Goal: Information Seeking & Learning: Check status

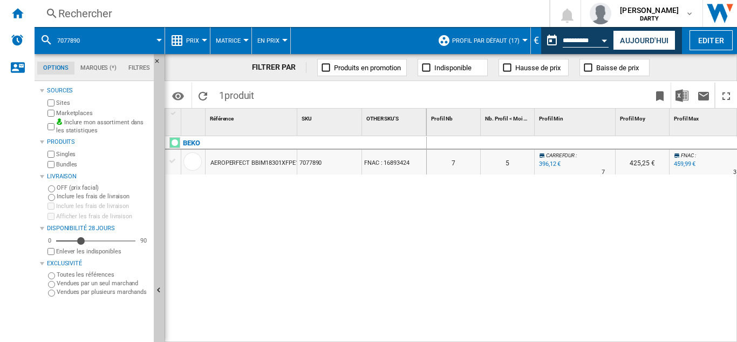
scroll to position [0, 903]
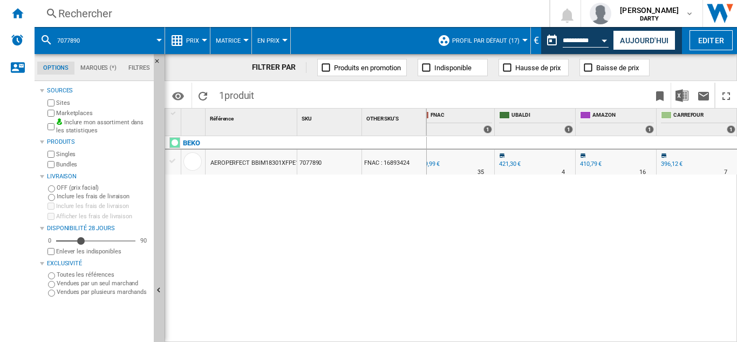
click at [94, 16] on div "Rechercher" at bounding box center [289, 13] width 463 height 15
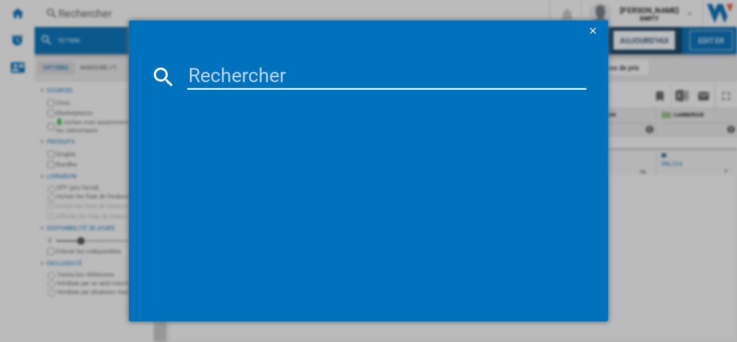
type input "7864108"
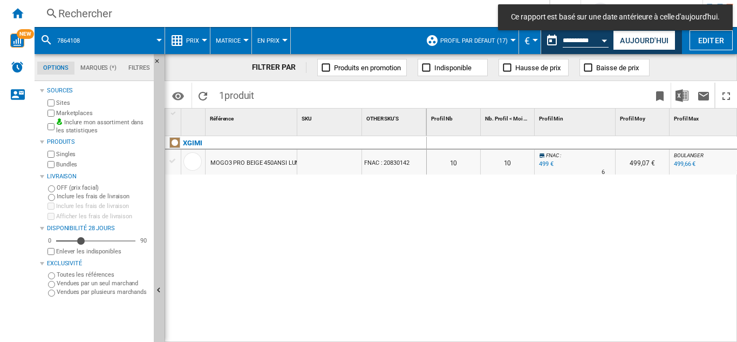
click at [96, 15] on div "Rechercher" at bounding box center [289, 13] width 463 height 15
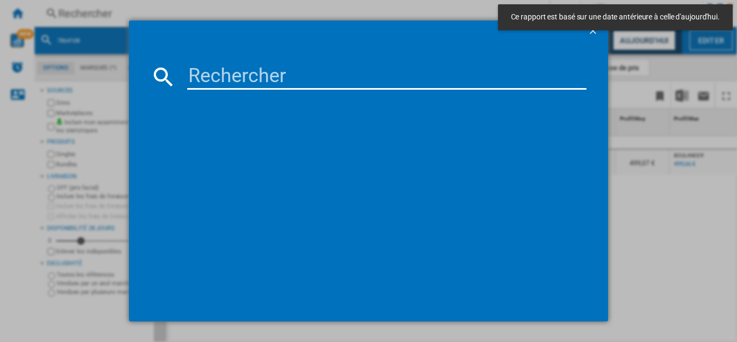
click at [220, 80] on input at bounding box center [386, 77] width 399 height 26
paste input "7864108"
type input "7864108"
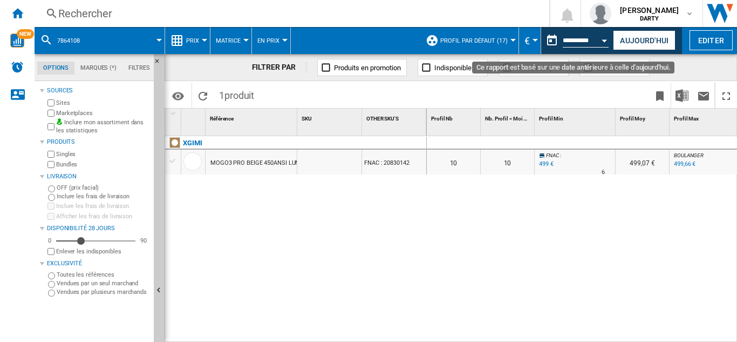
click at [600, 39] on button "Open calendar" at bounding box center [604, 38] width 19 height 19
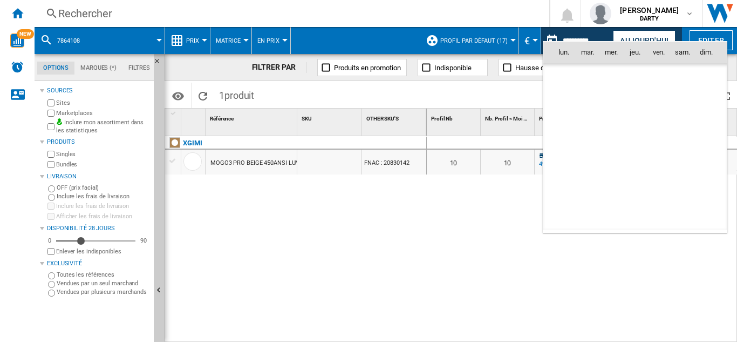
scroll to position [5148, 0]
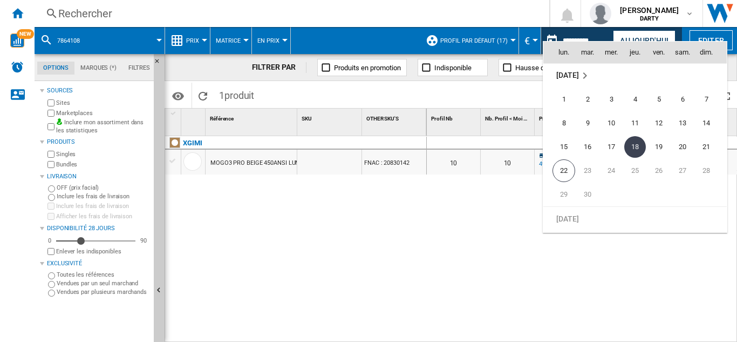
click at [707, 142] on span "21" at bounding box center [707, 147] width 22 height 22
type input "**********"
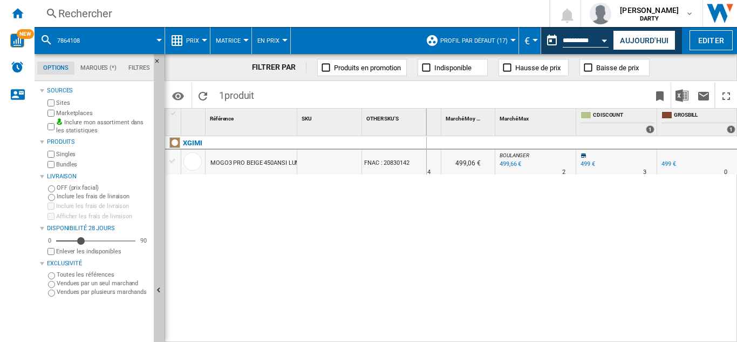
scroll to position [0, 608]
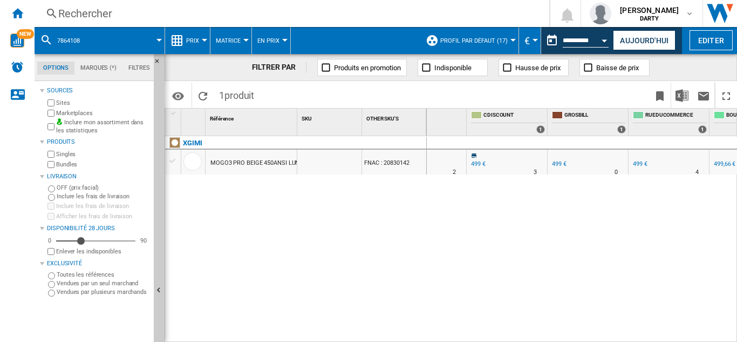
click at [115, 11] on div "Rechercher" at bounding box center [289, 13] width 463 height 15
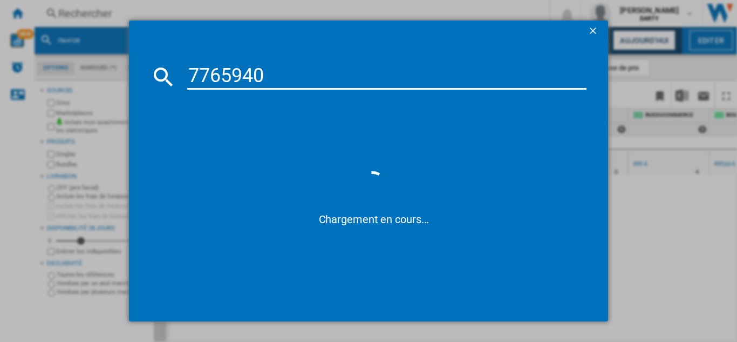
type input "7765940"
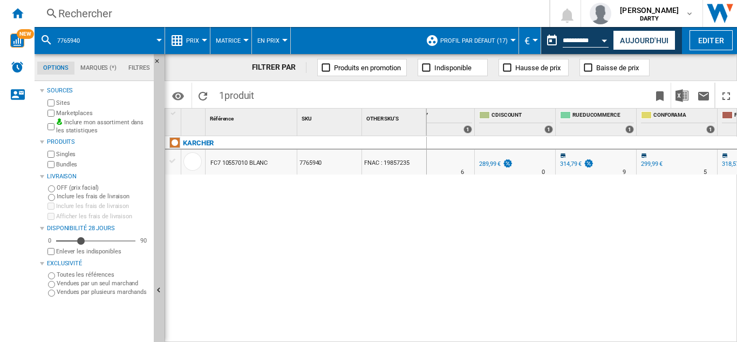
scroll to position [0, 693]
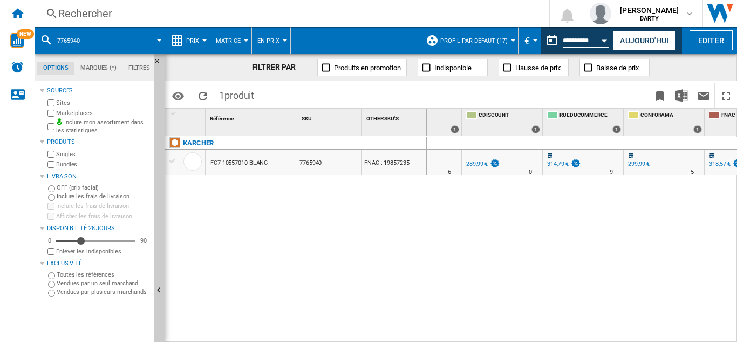
click at [97, 17] on div "Rechercher" at bounding box center [289, 13] width 463 height 15
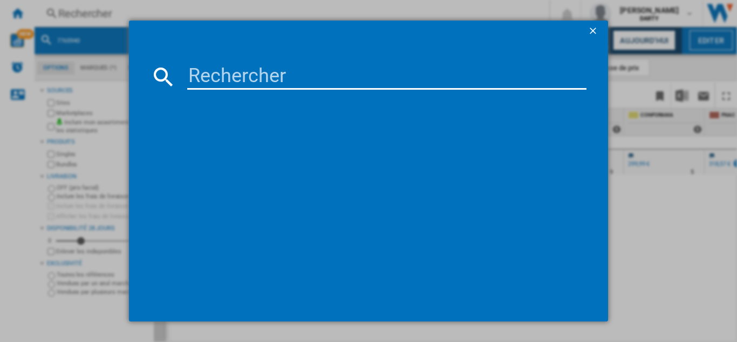
click at [262, 83] on input at bounding box center [386, 77] width 399 height 26
type input "7949693"
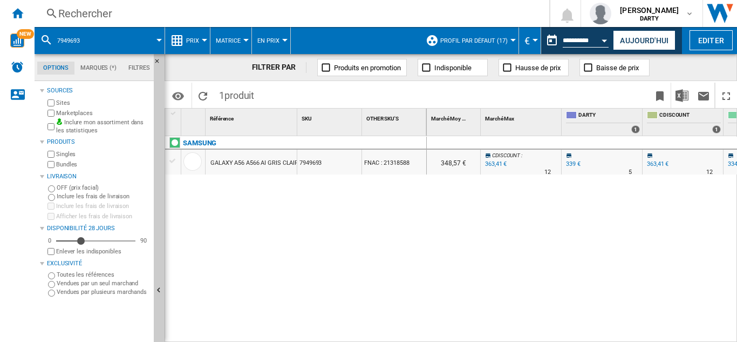
scroll to position [0, 519]
click at [73, 8] on div "Rechercher" at bounding box center [289, 13] width 463 height 15
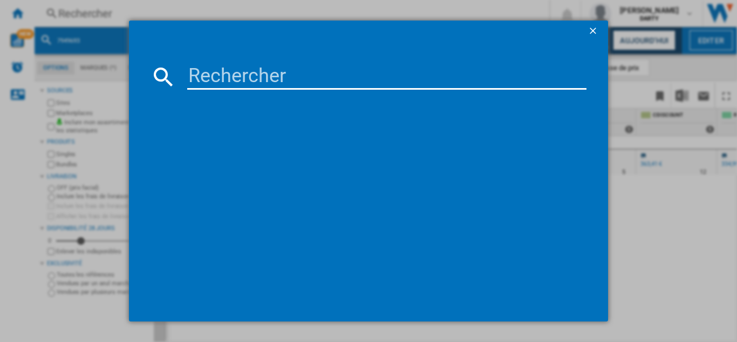
type input "7949782"
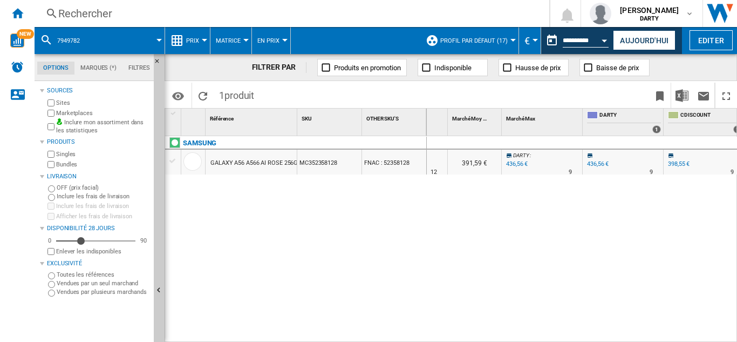
scroll to position [0, 537]
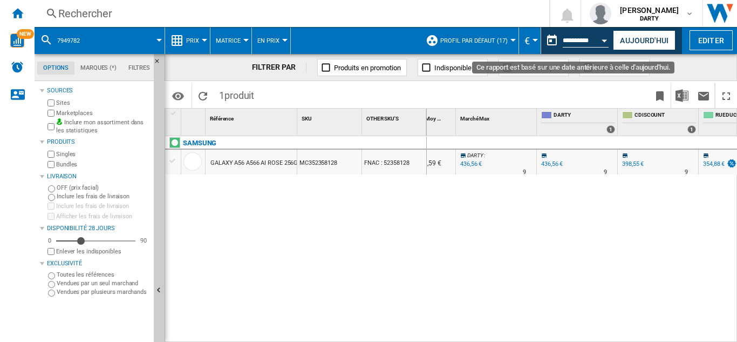
click at [605, 39] on div "Open calendar" at bounding box center [604, 40] width 5 height 3
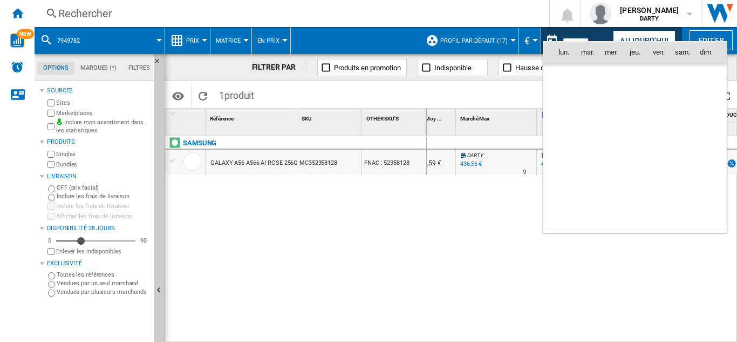
scroll to position [5148, 0]
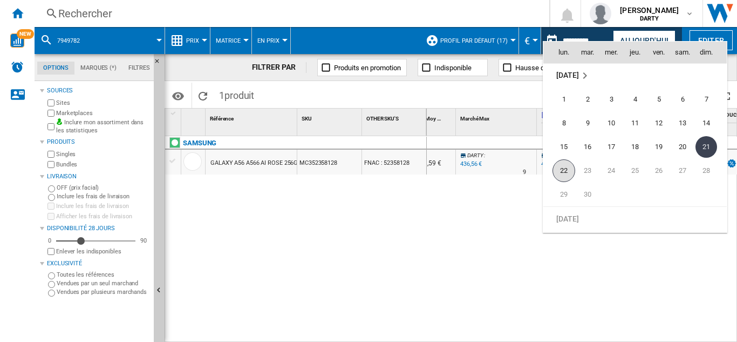
click at [565, 168] on span "22" at bounding box center [564, 170] width 23 height 23
type input "**********"
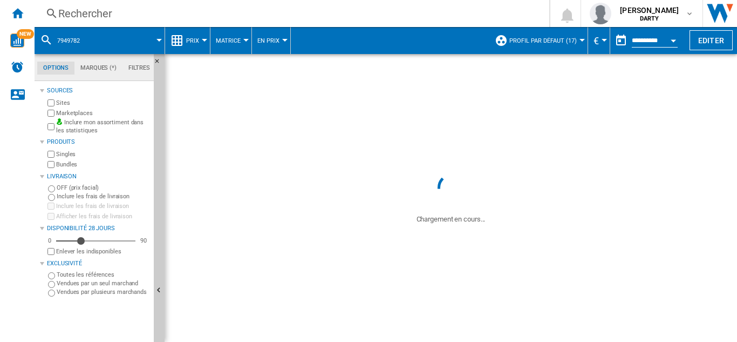
click at [75, 12] on div "Rechercher" at bounding box center [289, 13] width 463 height 15
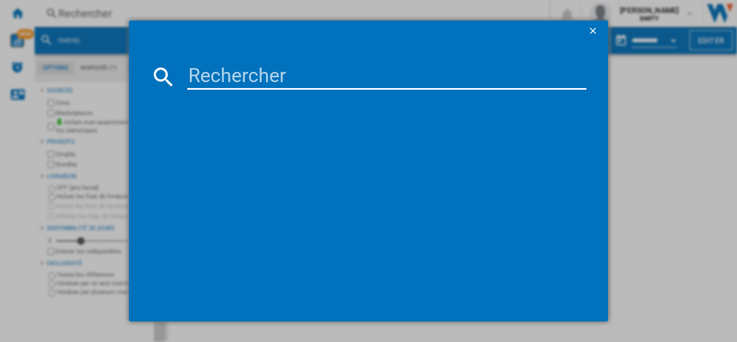
click at [205, 73] on input at bounding box center [386, 77] width 399 height 26
type input "7949782"
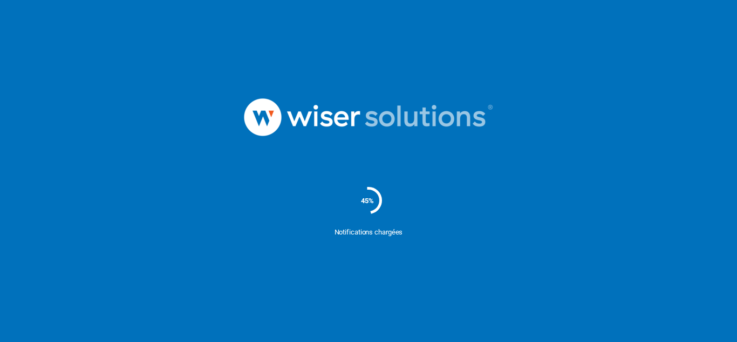
click at [47, 178] on div "45%" at bounding box center [368, 200] width 737 height 54
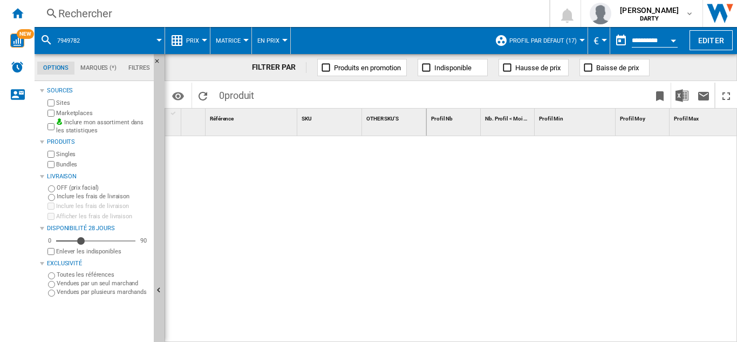
click at [93, 12] on div "Rechercher" at bounding box center [289, 13] width 463 height 15
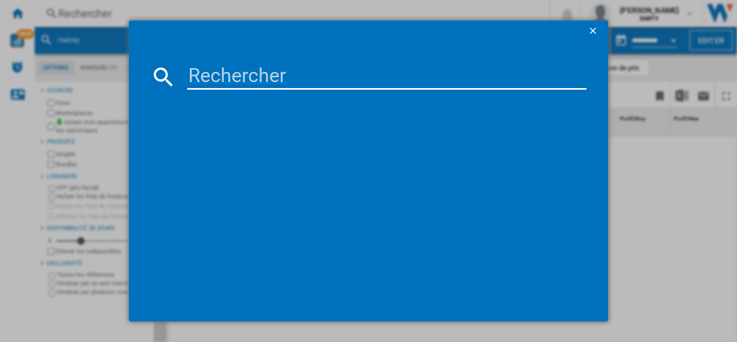
click at [241, 81] on input at bounding box center [386, 77] width 399 height 26
paste input "7949782"
type input "7949782"
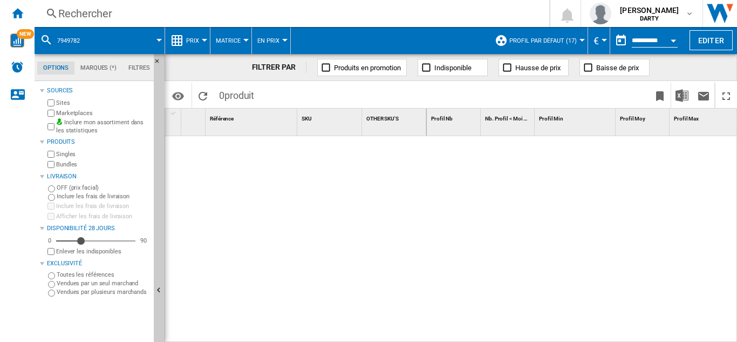
click at [80, 9] on div "Rechercher" at bounding box center [289, 13] width 463 height 15
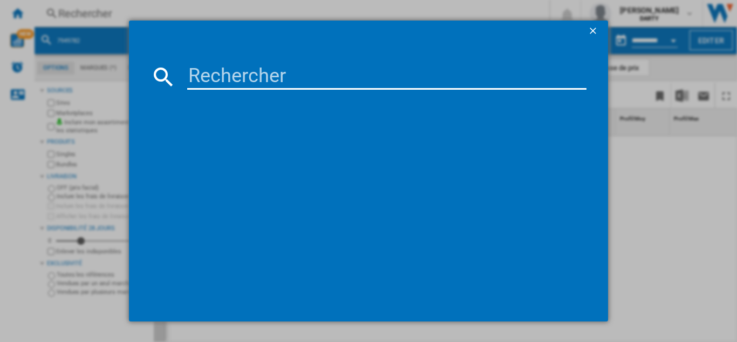
click at [234, 73] on input at bounding box center [386, 77] width 399 height 26
paste input "7922671"
type input "7922671"
